Goal: Task Accomplishment & Management: Complete application form

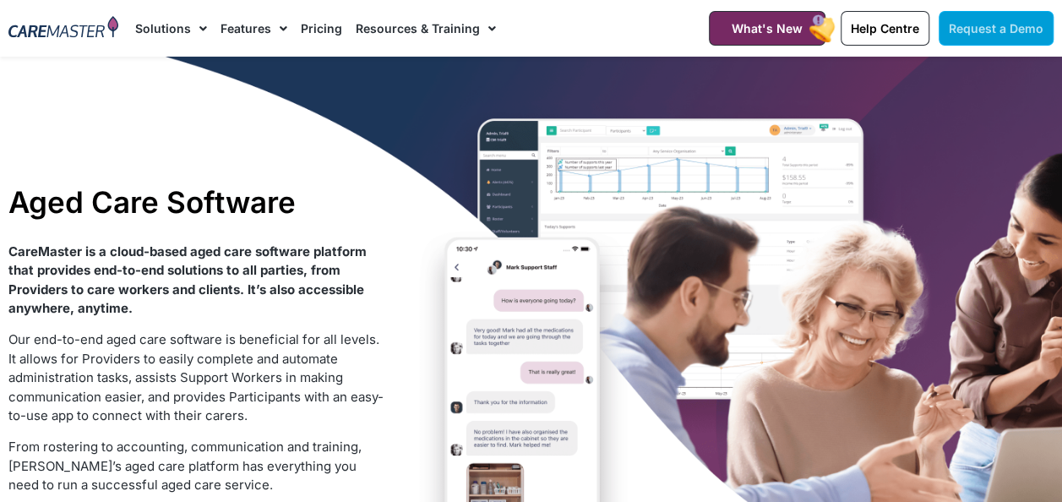
click at [966, 25] on span "Request a Demo" at bounding box center [996, 28] width 95 height 14
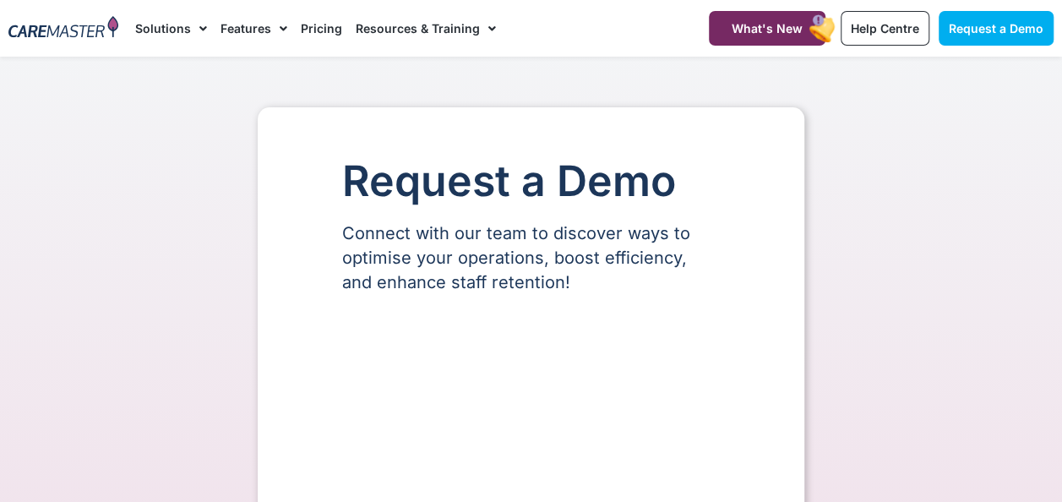
select select "**"
